Goal: Task Accomplishment & Management: Manage account settings

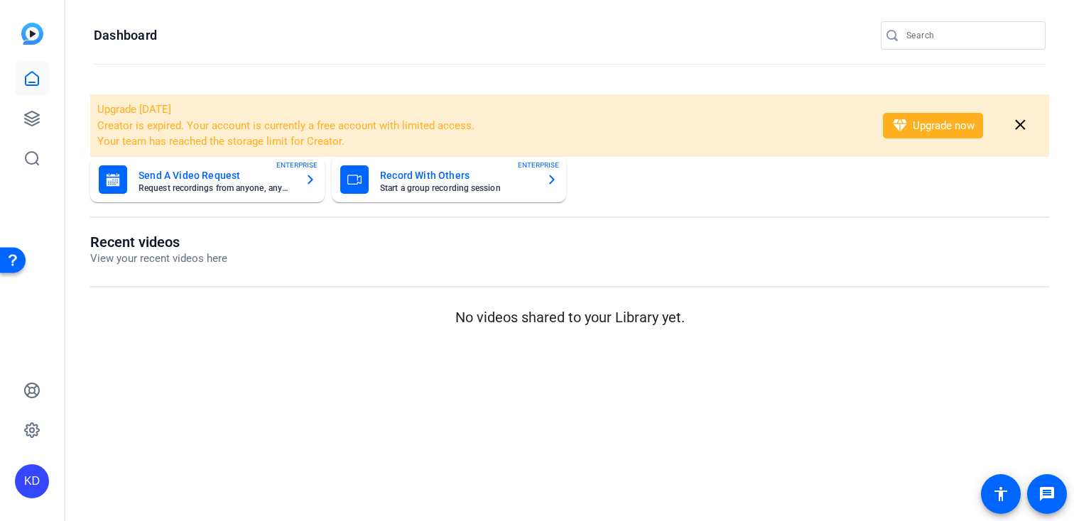
click at [1004, 20] on mat-toolbar "Dashboard" at bounding box center [569, 40] width 1009 height 80
click at [988, 35] on input "Search" at bounding box center [970, 35] width 128 height 17
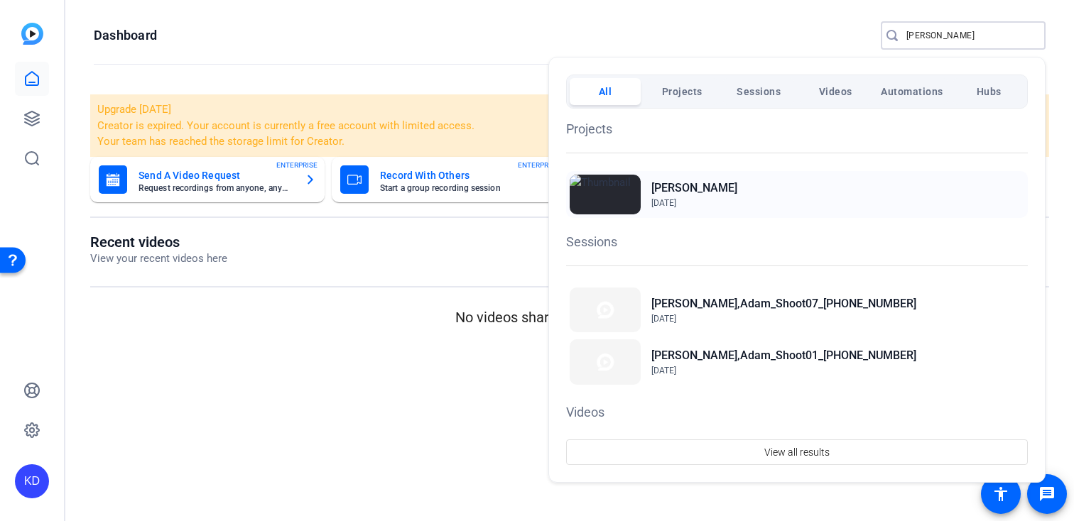
type input "appel"
click at [692, 188] on h2 "[PERSON_NAME]" at bounding box center [694, 188] width 86 height 17
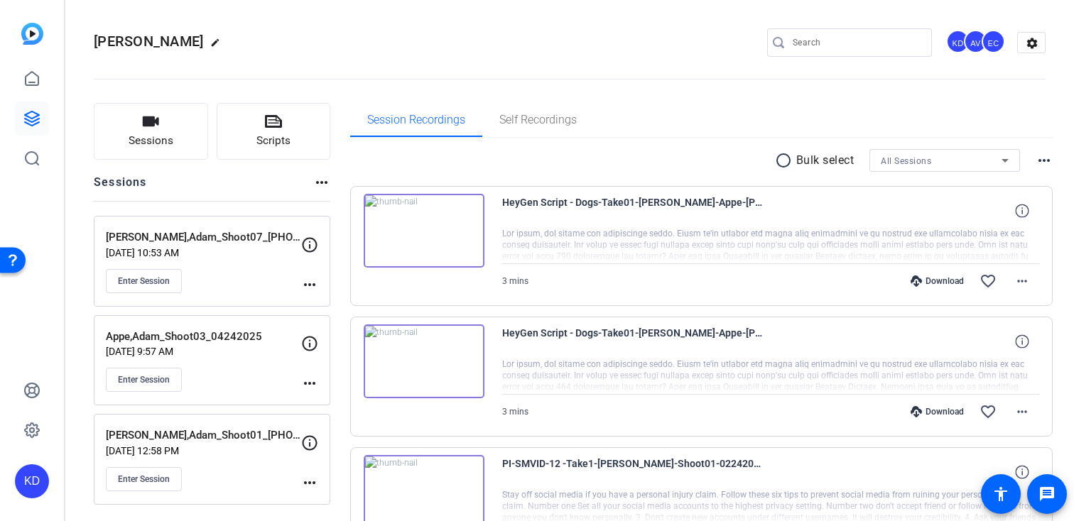
click at [288, 271] on div "Enter Session" at bounding box center [203, 281] width 195 height 24
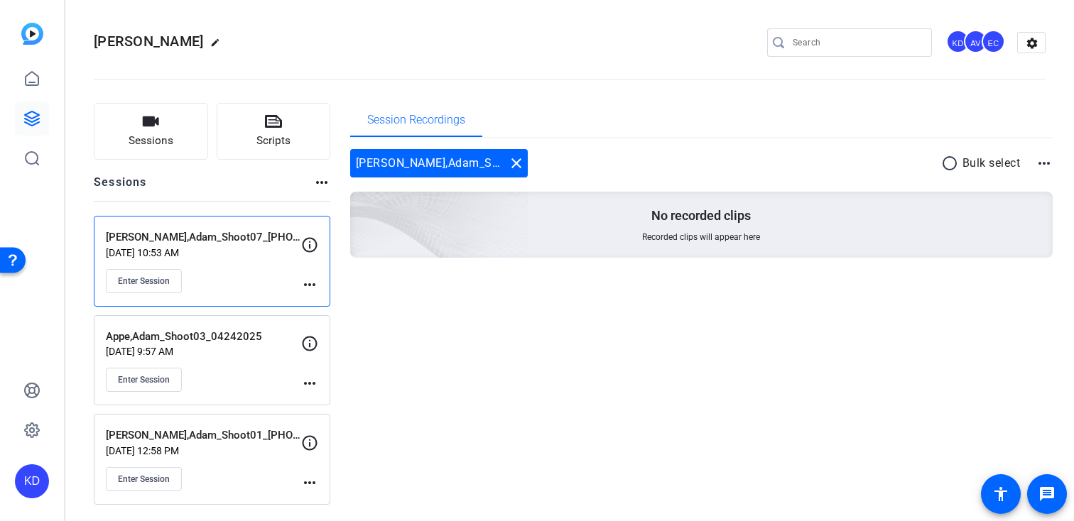
click at [310, 287] on mat-icon "more_horiz" at bounding box center [309, 284] width 17 height 17
click at [341, 305] on span "Edit Session" at bounding box center [345, 305] width 65 height 17
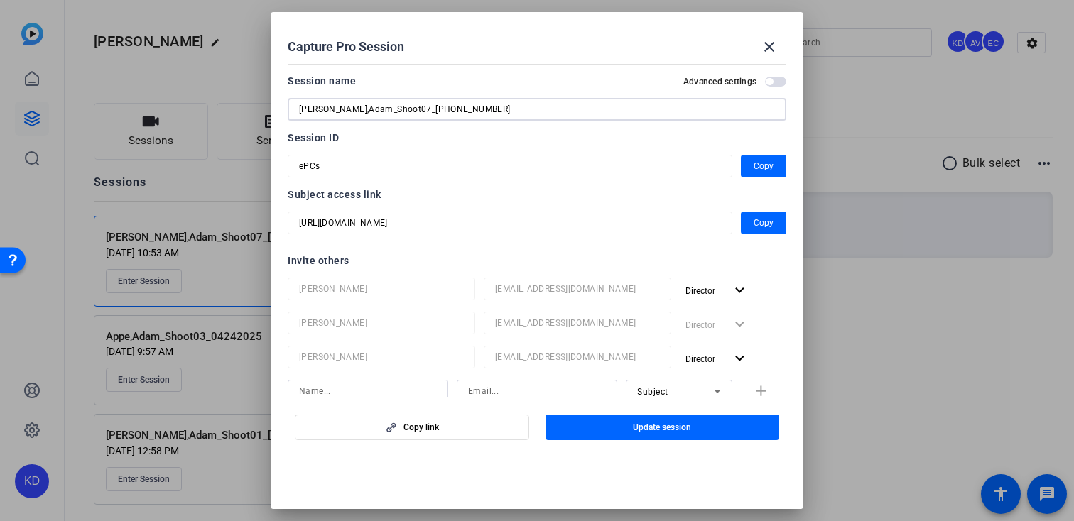
click at [386, 108] on input "[PERSON_NAME],Adam_Shoot07_[PHONE_NUMBER]" at bounding box center [537, 109] width 476 height 17
type input "[PERSON_NAME],Adam_Shoot08_[PHONE_NUMBER]"
click at [781, 225] on span "button" at bounding box center [763, 223] width 45 height 34
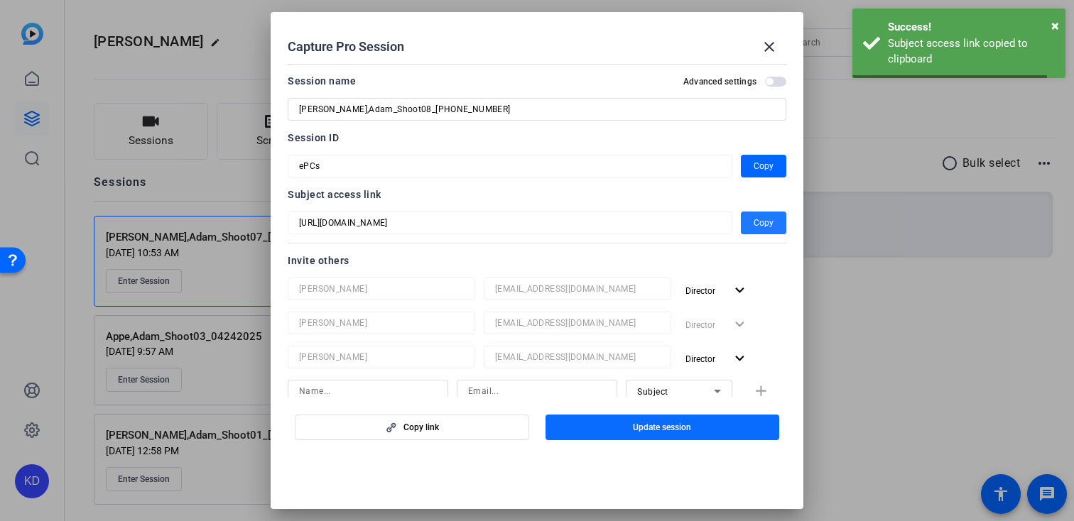
click at [610, 433] on span "button" at bounding box center [662, 428] width 234 height 34
